Goal: Check status: Check status

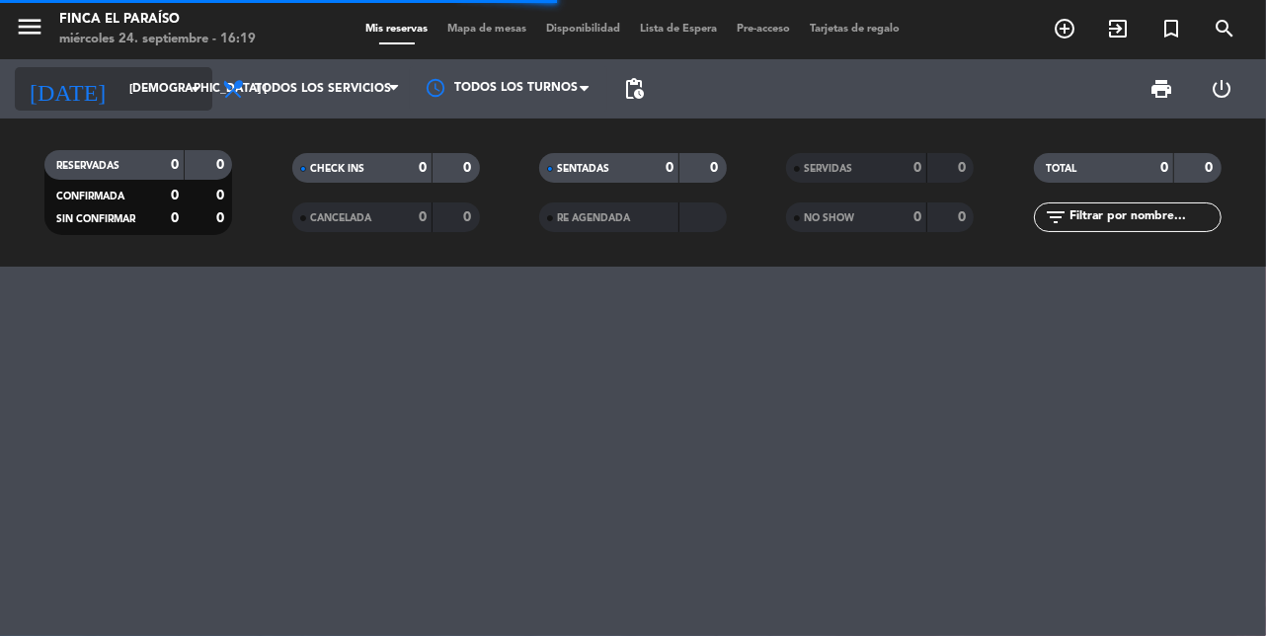
click at [120, 82] on input "[DEMOGRAPHIC_DATA] [DATE]" at bounding box center [198, 89] width 157 height 34
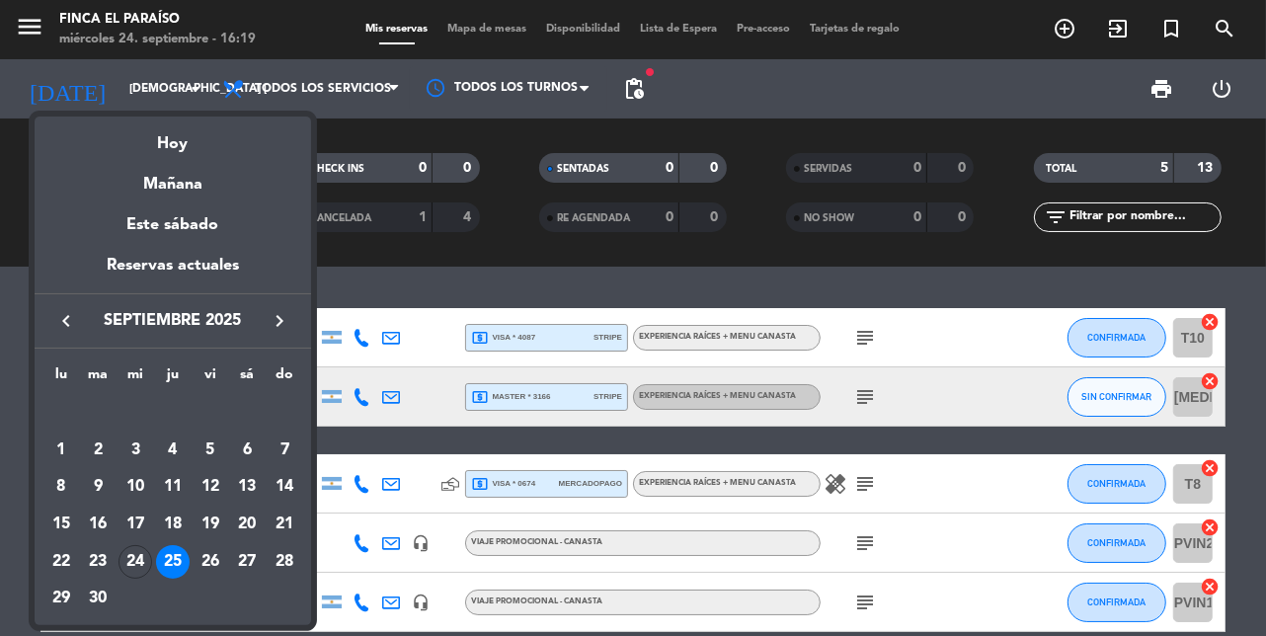
click at [281, 322] on icon "keyboard_arrow_right" at bounding box center [280, 321] width 24 height 24
click at [247, 452] on div "4" at bounding box center [247, 451] width 34 height 34
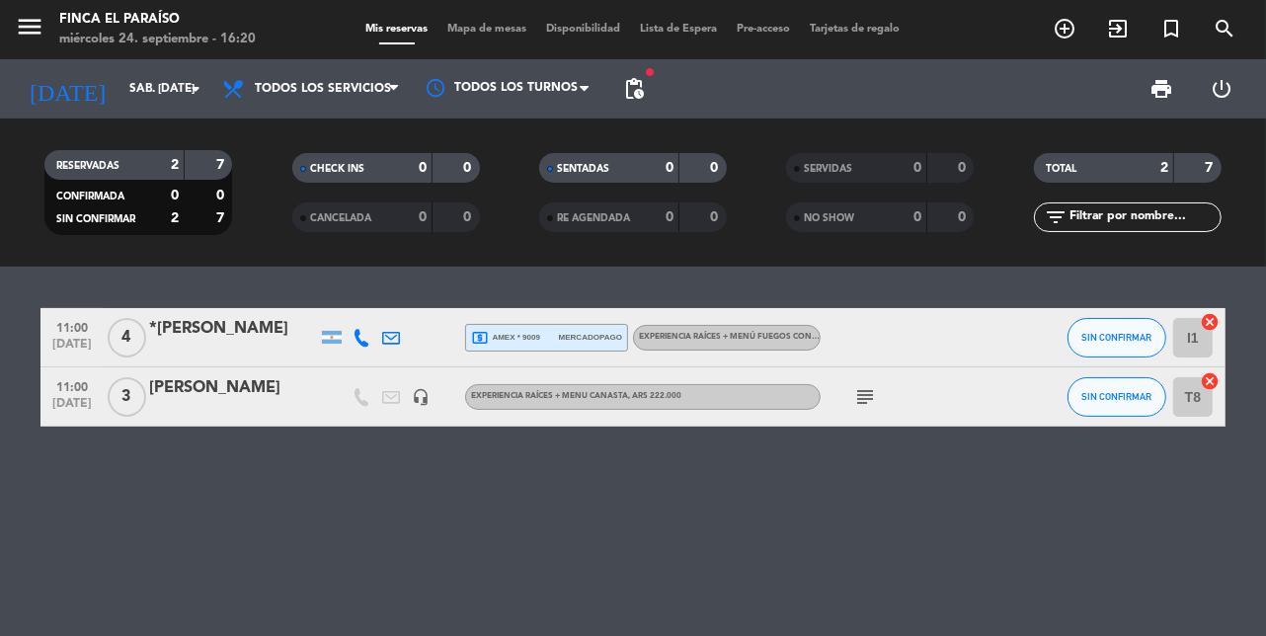
click at [188, 332] on div "*[PERSON_NAME]" at bounding box center [233, 329] width 168 height 26
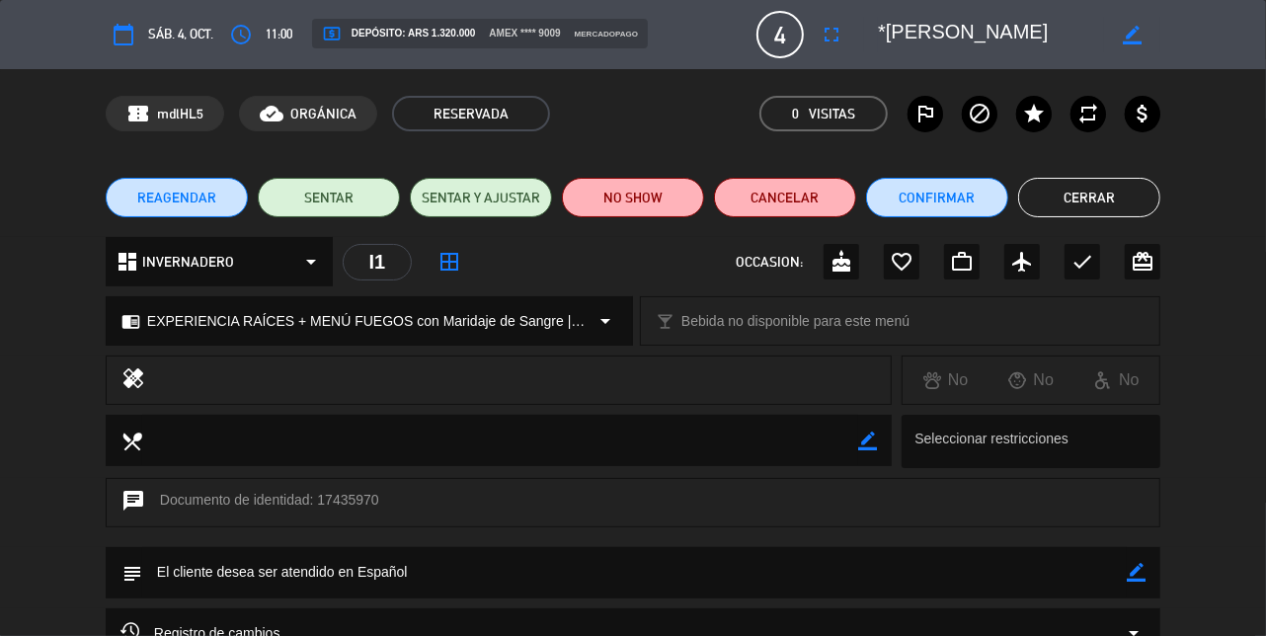
click at [1128, 194] on button "Cerrar" at bounding box center [1090, 198] width 142 height 40
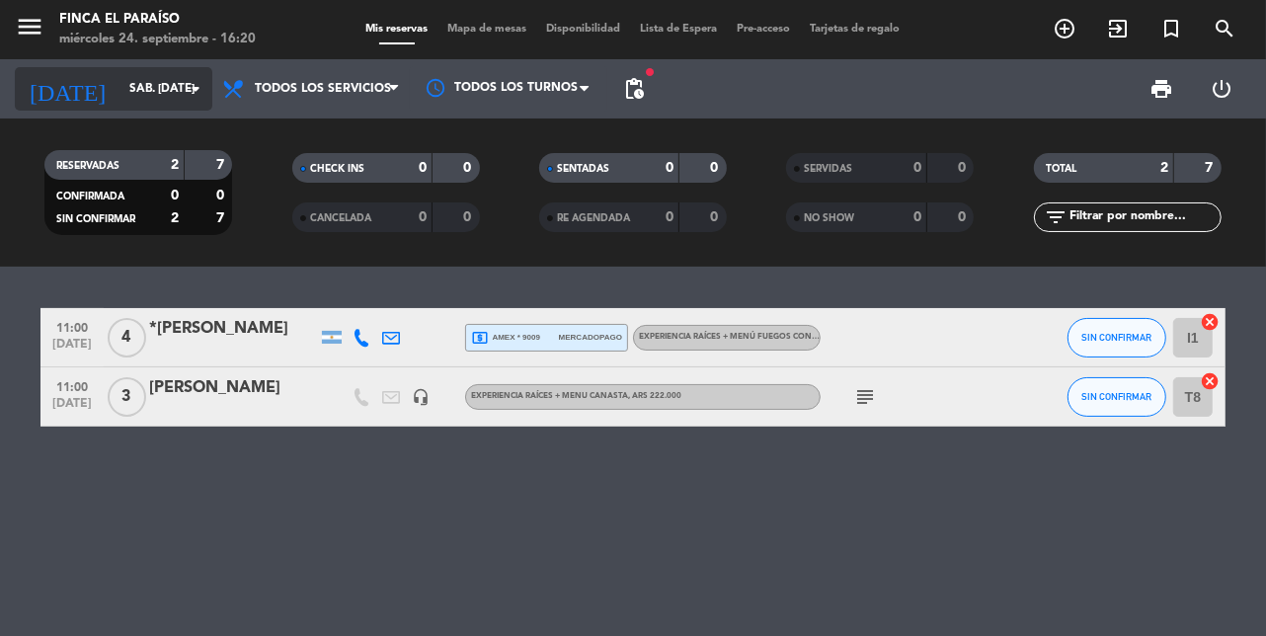
click at [192, 92] on icon "arrow_drop_down" at bounding box center [196, 89] width 24 height 24
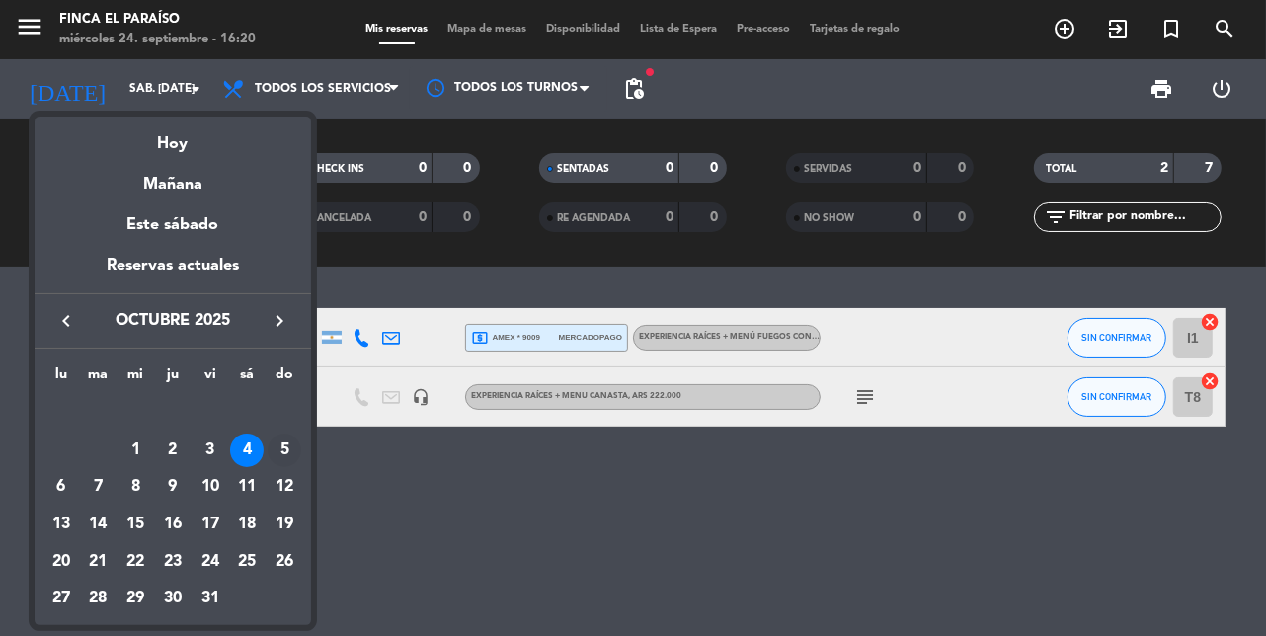
click at [284, 454] on div "5" at bounding box center [285, 451] width 34 height 34
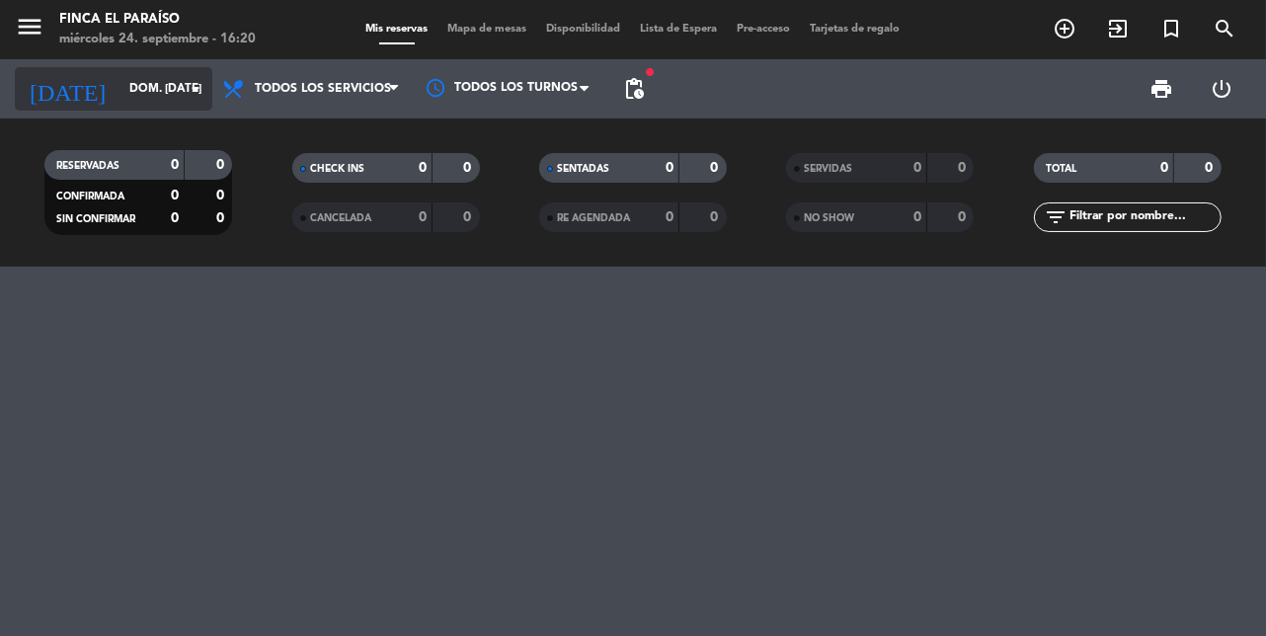
click at [148, 86] on input "dom. [DATE]" at bounding box center [198, 89] width 157 height 34
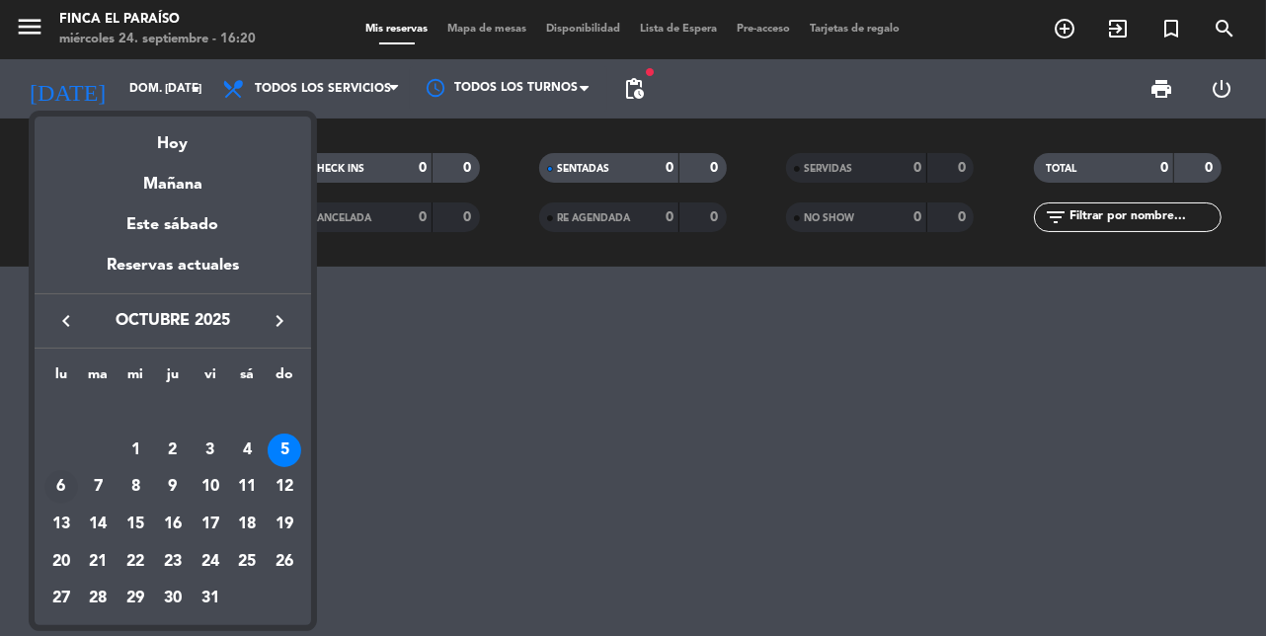
click at [59, 474] on div "6" at bounding box center [61, 487] width 34 height 34
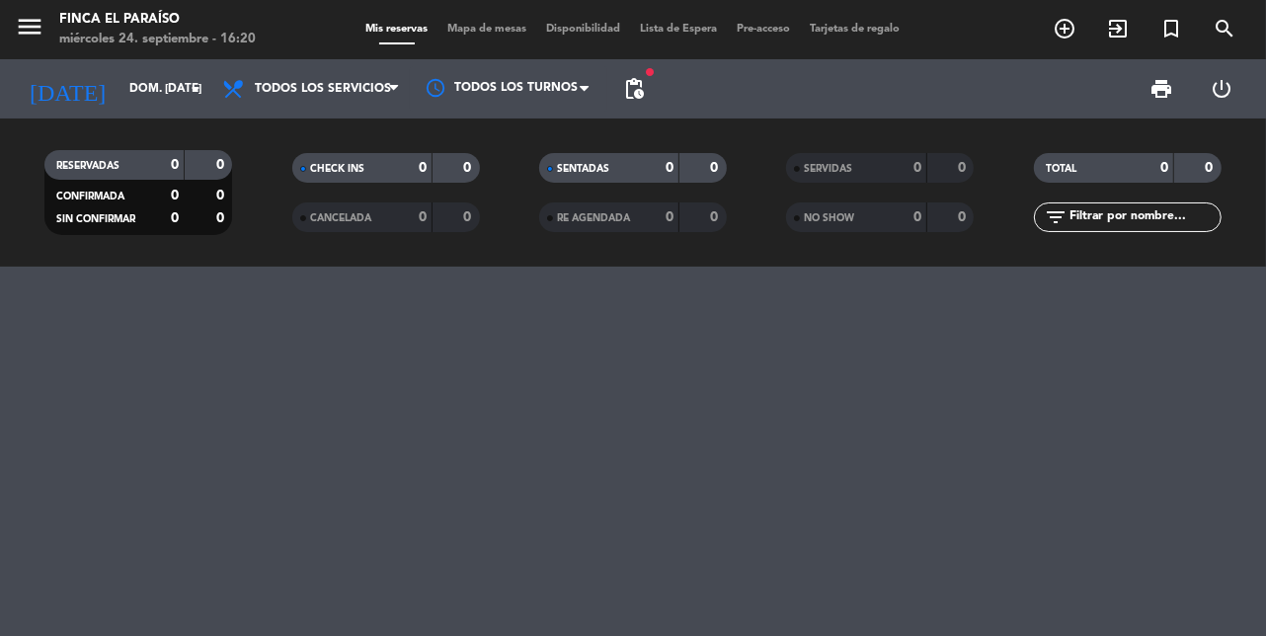
type input "lun. [DATE]"
